Goal: Task Accomplishment & Management: Manage account settings

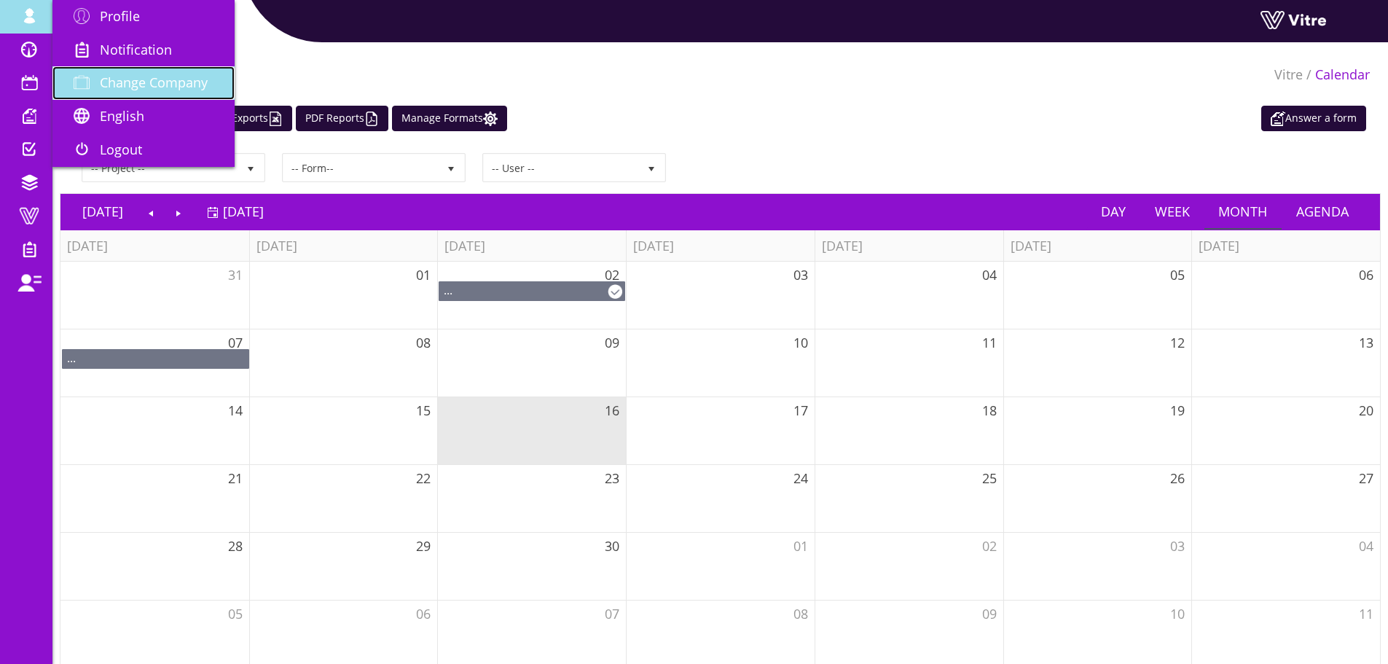
click at [119, 87] on span "Change Company" at bounding box center [154, 82] width 108 height 17
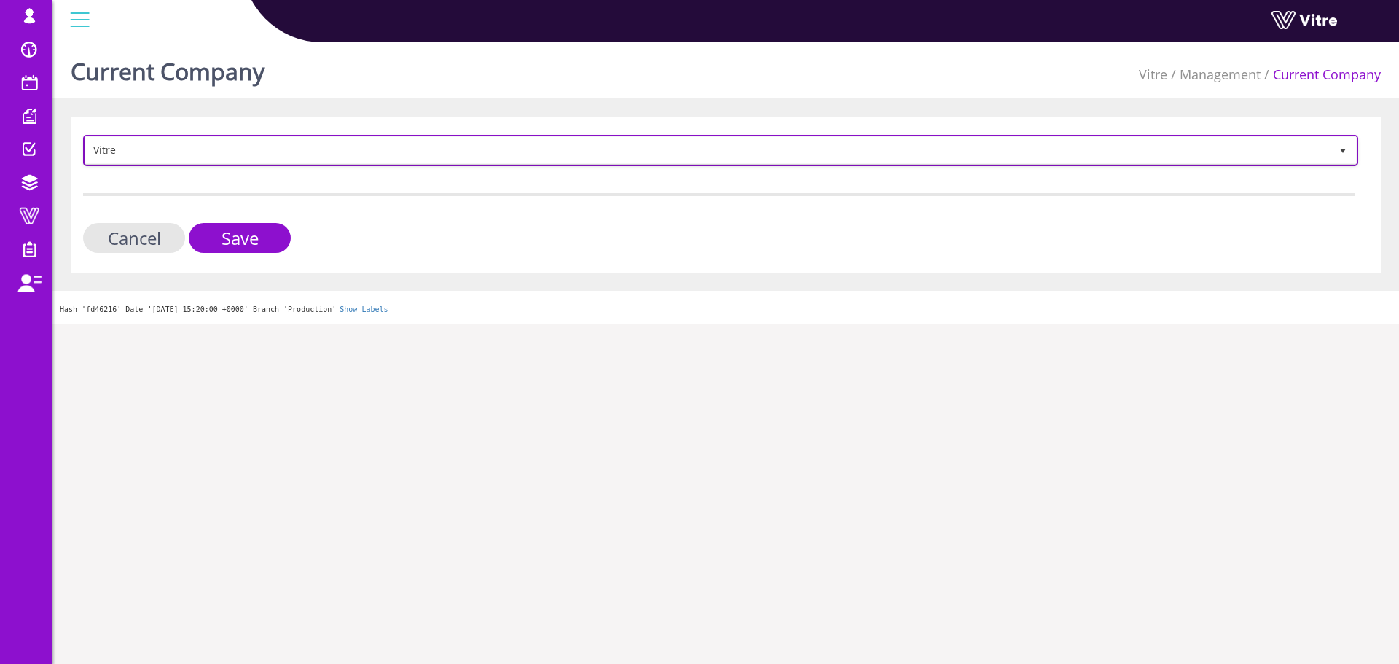
click at [217, 162] on span "Vitre" at bounding box center [707, 150] width 1245 height 26
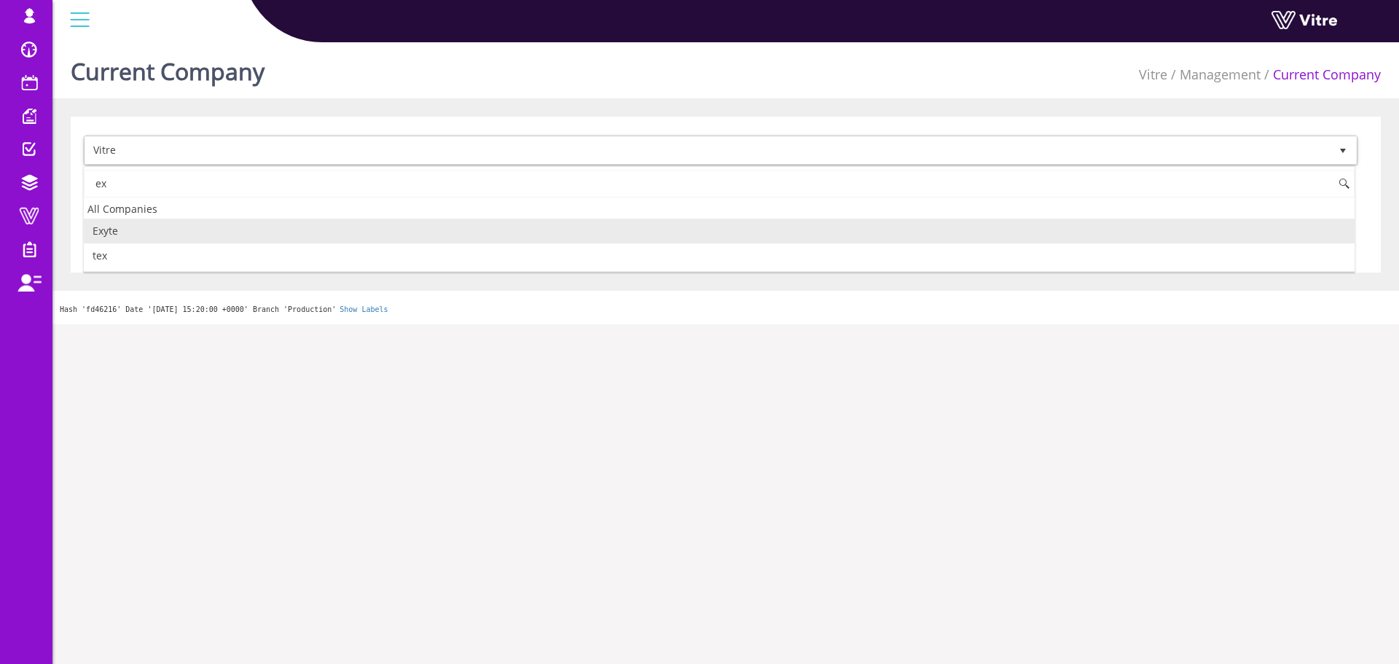
click at [146, 220] on li "Exyte" at bounding box center [719, 231] width 1271 height 25
type input "ex"
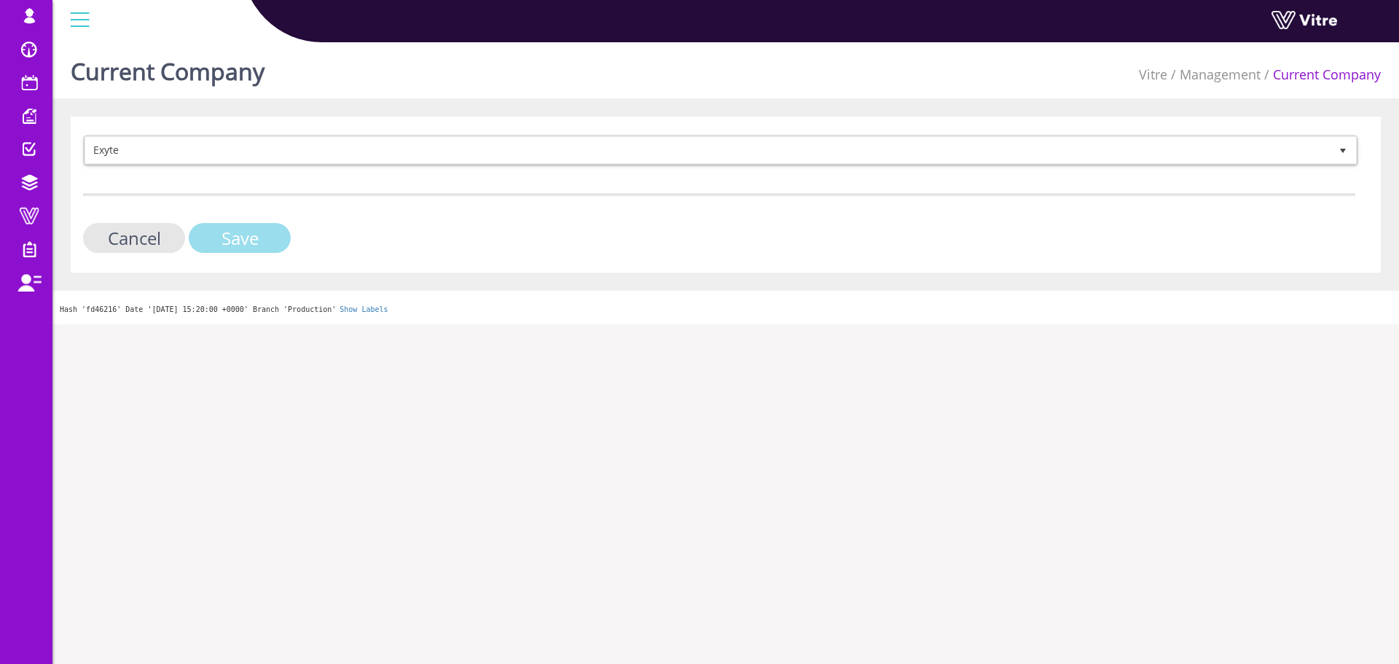
click at [216, 233] on input "Save" at bounding box center [240, 238] width 102 height 30
